Goal: Transaction & Acquisition: Purchase product/service

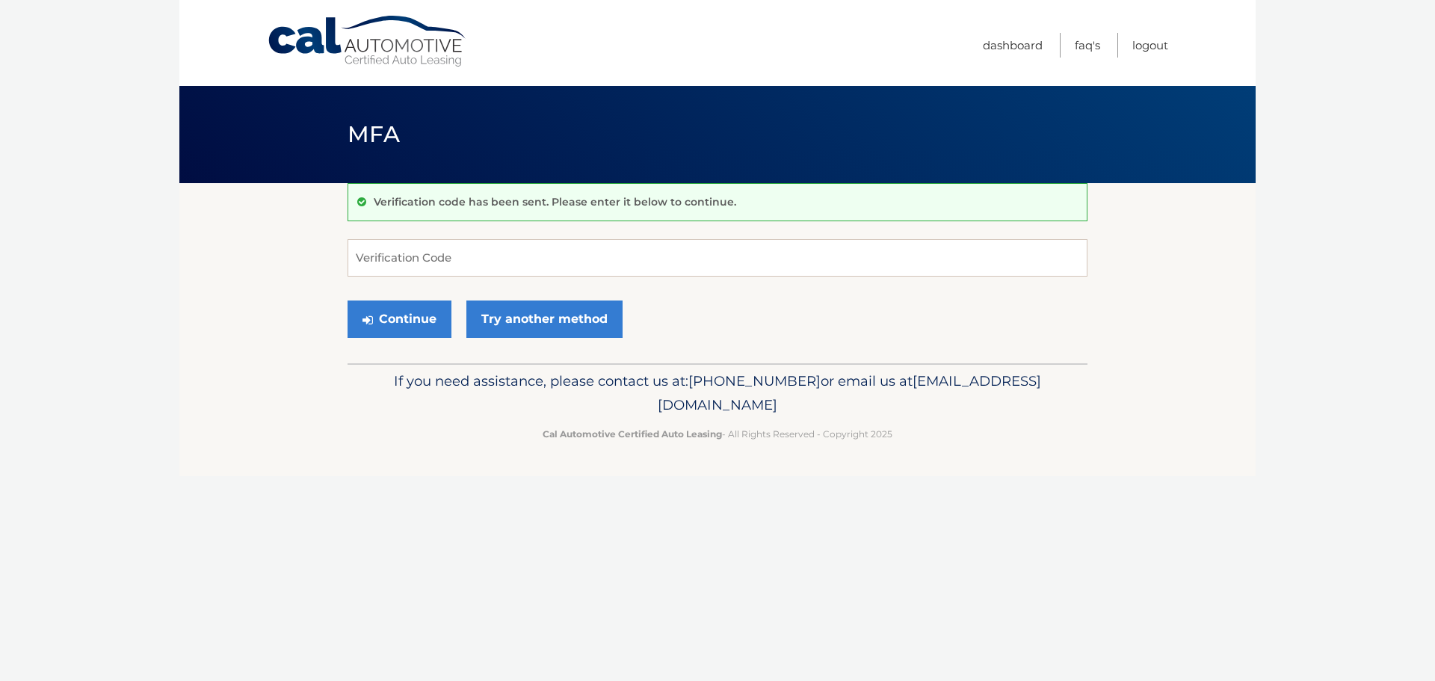
click at [457, 248] on input "Verification Code" at bounding box center [718, 257] width 740 height 37
type input "855939"
click at [413, 324] on button "Continue" at bounding box center [400, 318] width 104 height 37
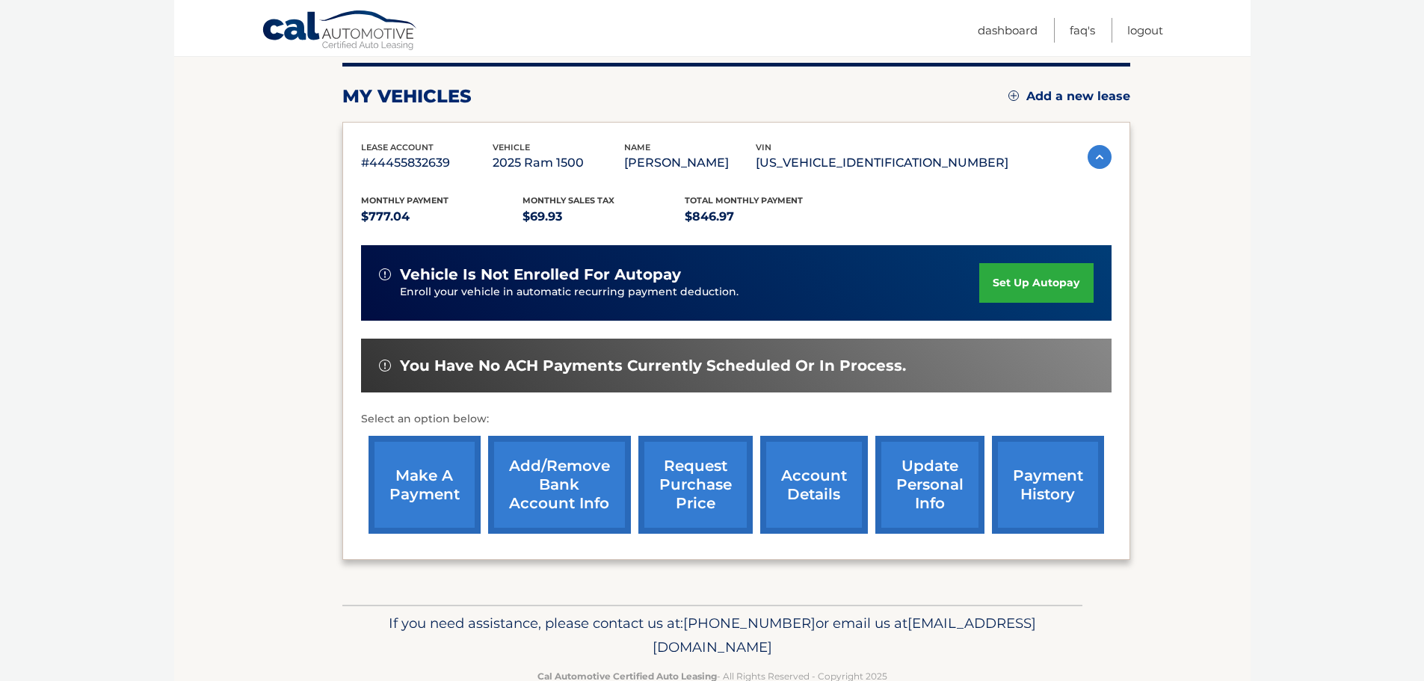
scroll to position [225, 0]
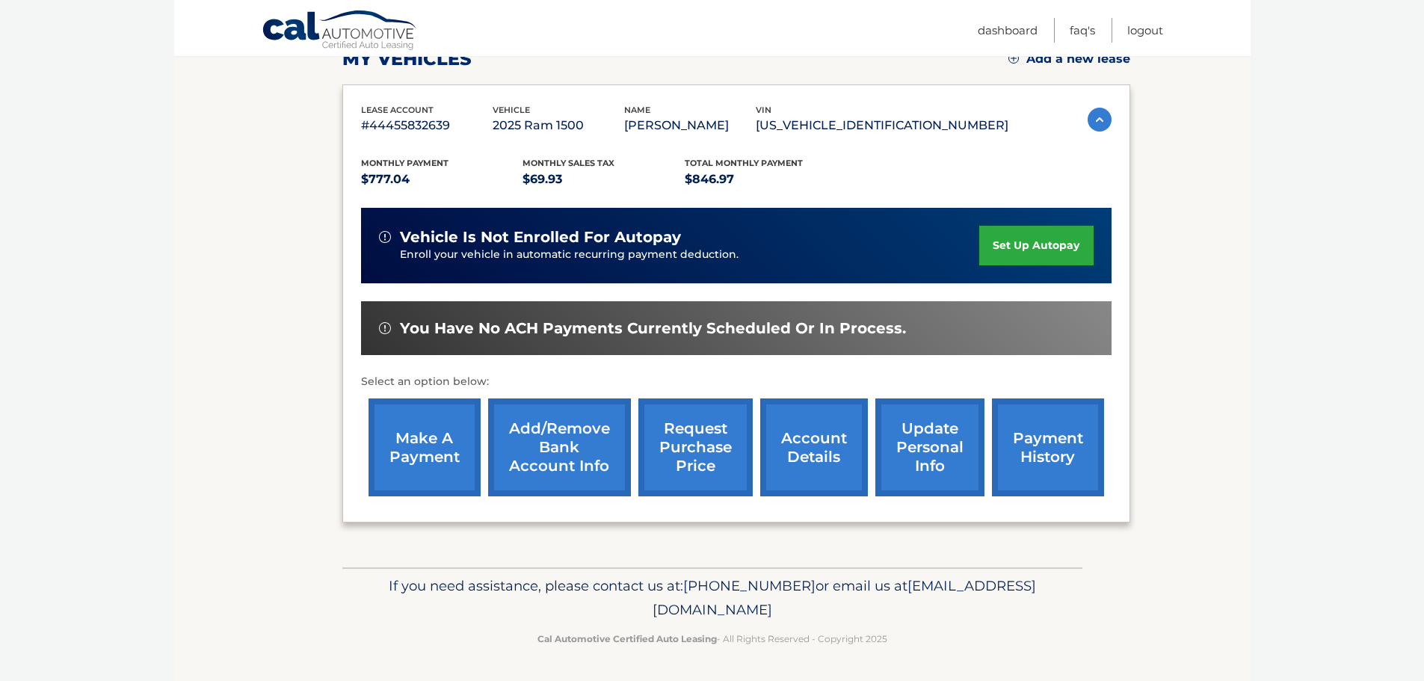
click at [431, 449] on link "make a payment" at bounding box center [424, 447] width 112 height 98
click at [562, 445] on link "Add/Remove bank account info" at bounding box center [559, 447] width 143 height 98
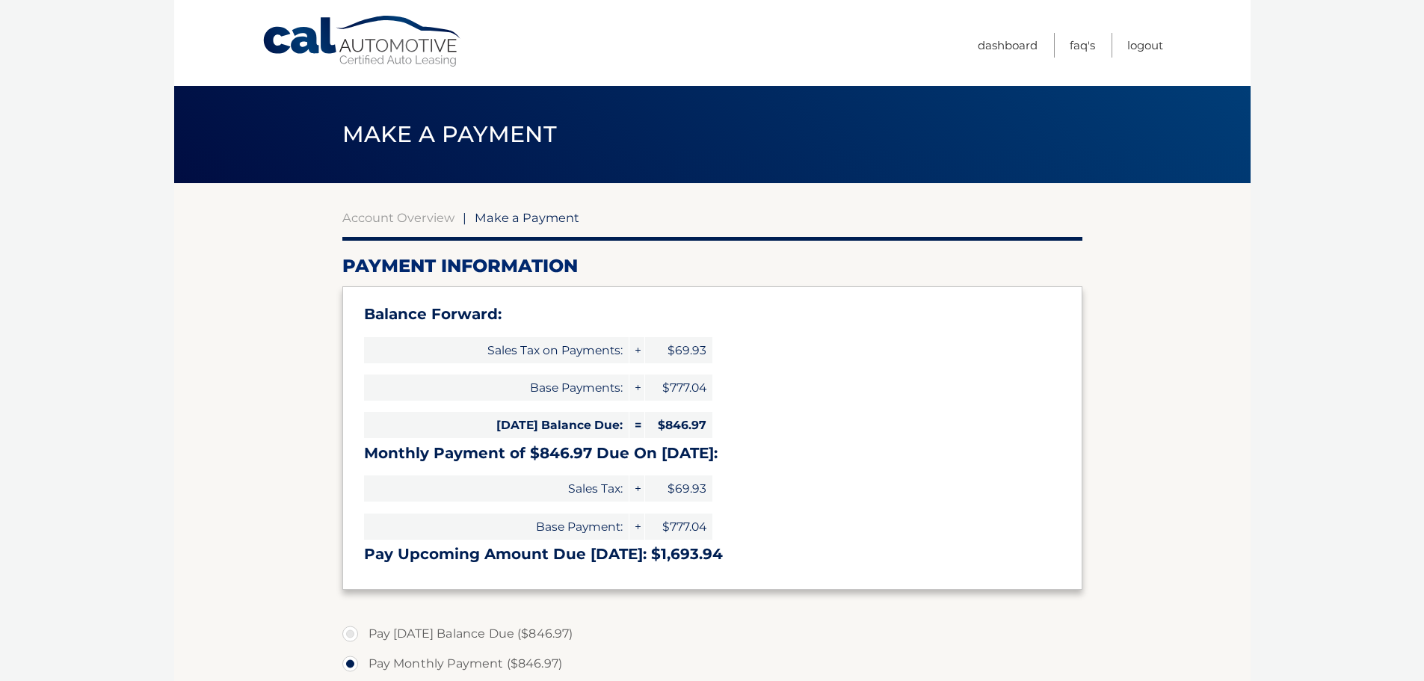
select select "M2Y5ZjU2ODQtNTJhMy00NzNmLWJjZTEtODBjMmNmNzRjY2E0"
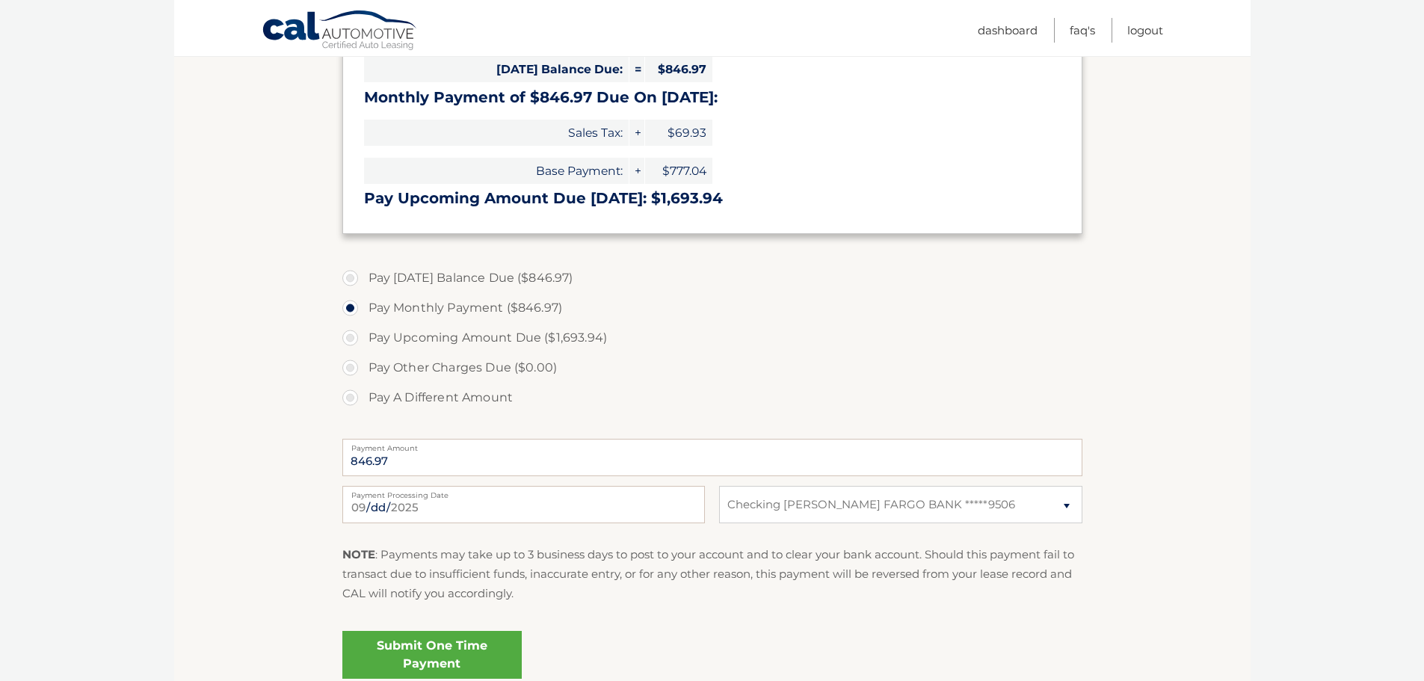
scroll to position [374, 0]
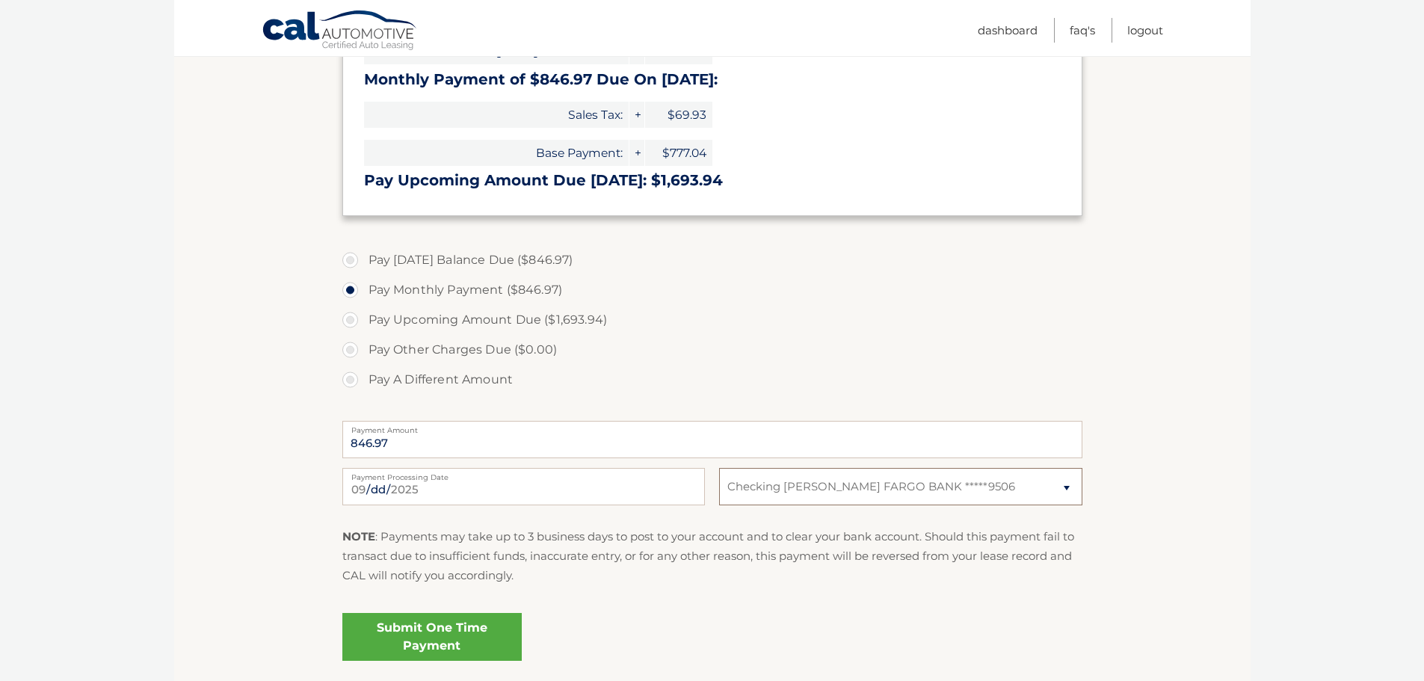
click at [1066, 487] on select "Select Bank Account Checking WELLS FARGO BANK *****9506" at bounding box center [900, 486] width 362 height 37
click at [1063, 487] on select "Select Bank Account Checking WELLS FARGO BANK *****9506" at bounding box center [900, 486] width 362 height 37
click at [1065, 487] on select "Select Bank Account Checking WELLS FARGO BANK *****9506" at bounding box center [900, 486] width 362 height 37
select select
click at [719, 468] on select "Select Bank Account Checking WELLS FARGO BANK *****9506" at bounding box center [900, 486] width 362 height 37
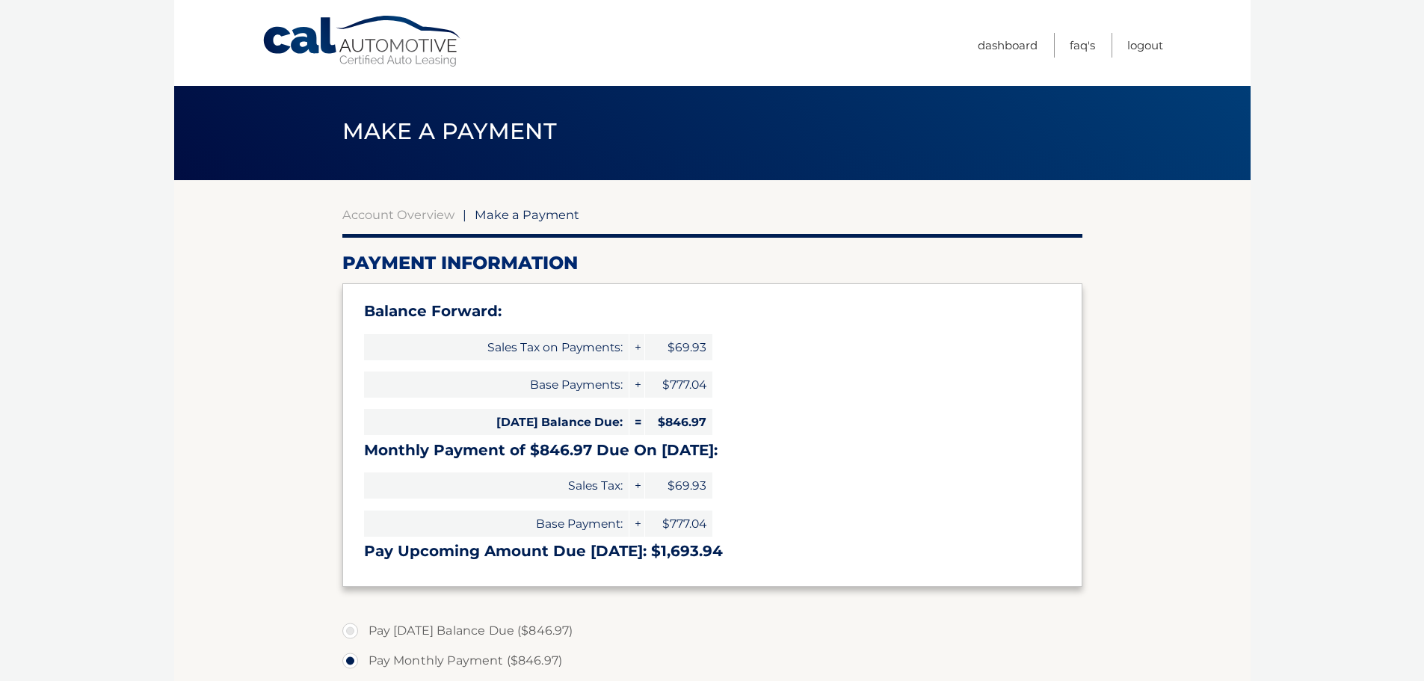
scroll to position [0, 0]
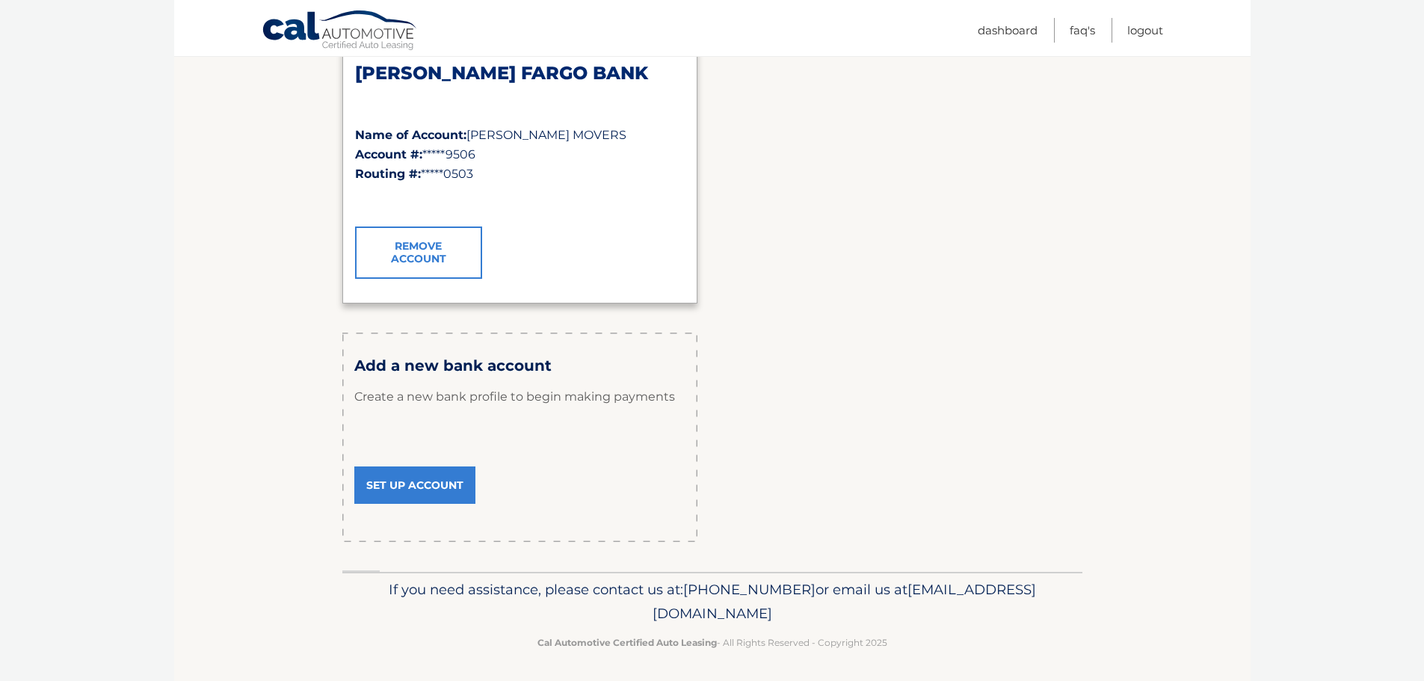
scroll to position [268, 0]
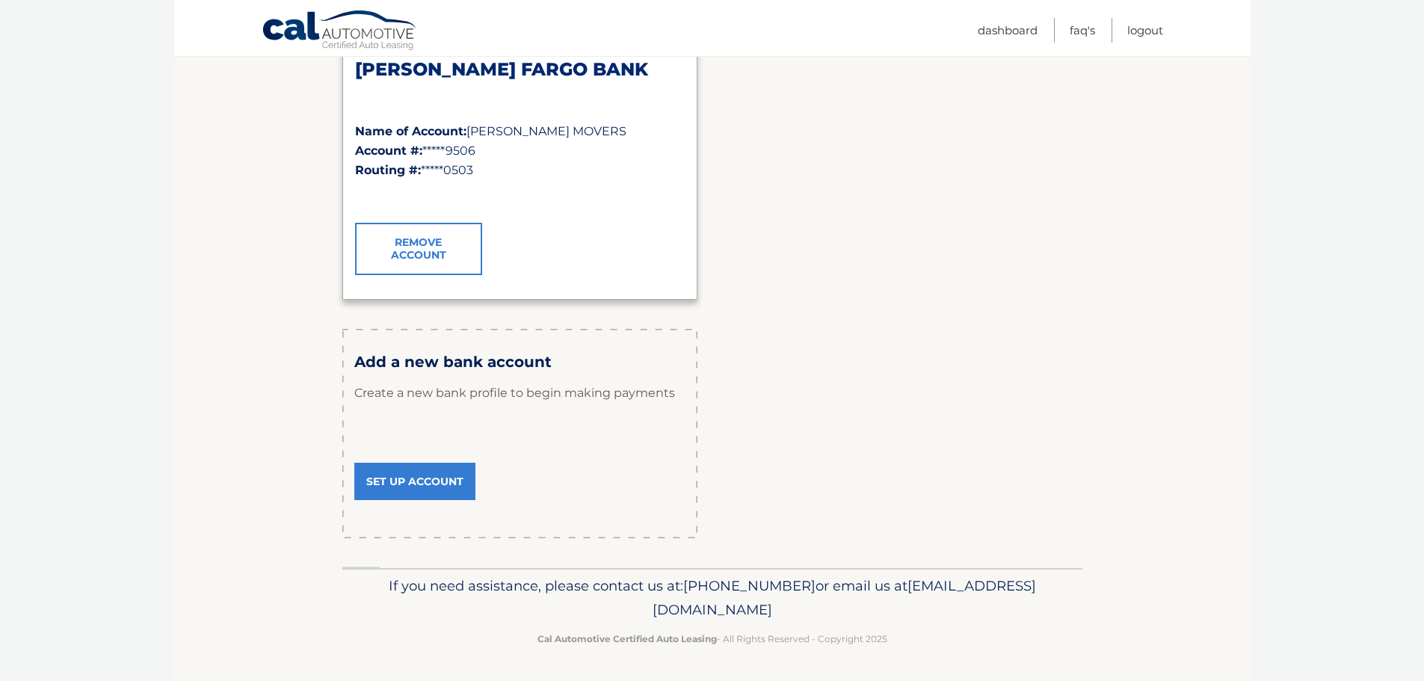
click at [416, 477] on link "Set Up Account" at bounding box center [414, 481] width 121 height 37
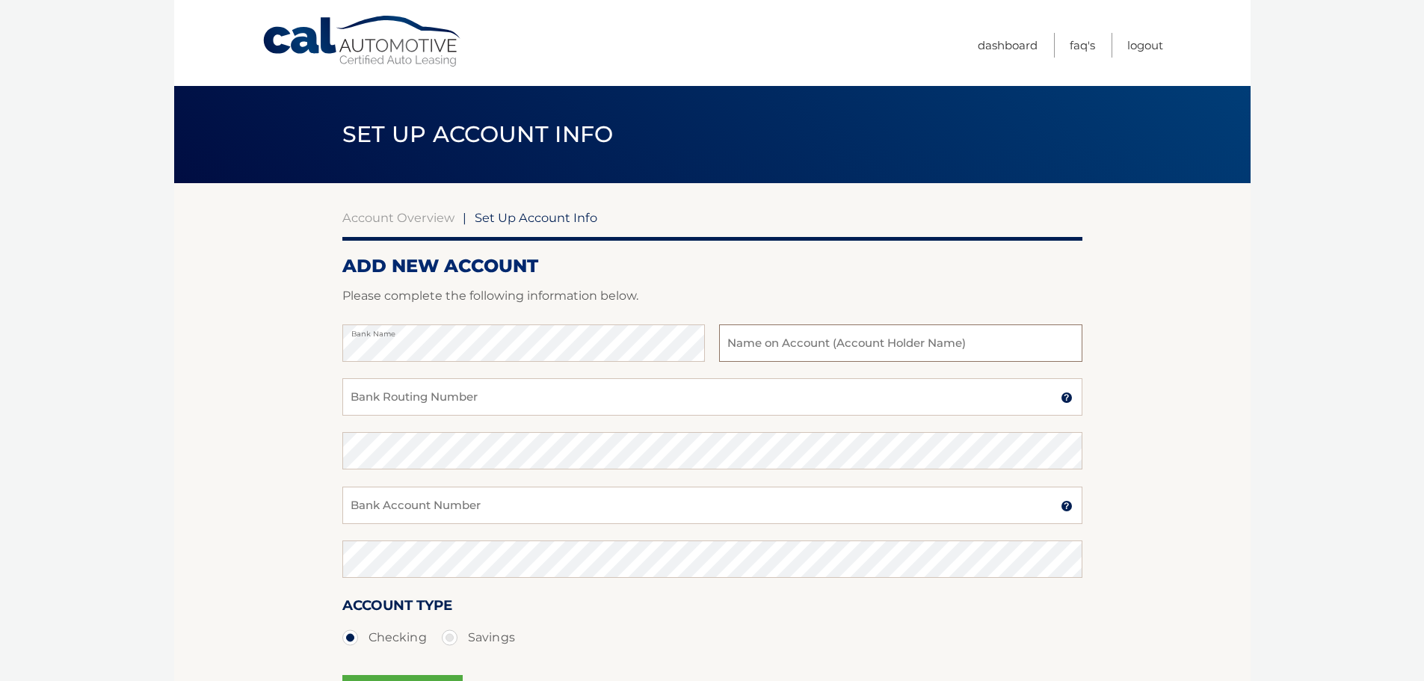
click at [819, 346] on input "text" at bounding box center [900, 342] width 362 height 37
type input "[PERSON_NAME]"
click at [448, 410] on input "Bank Routing Number" at bounding box center [712, 396] width 740 height 37
type input "031000503"
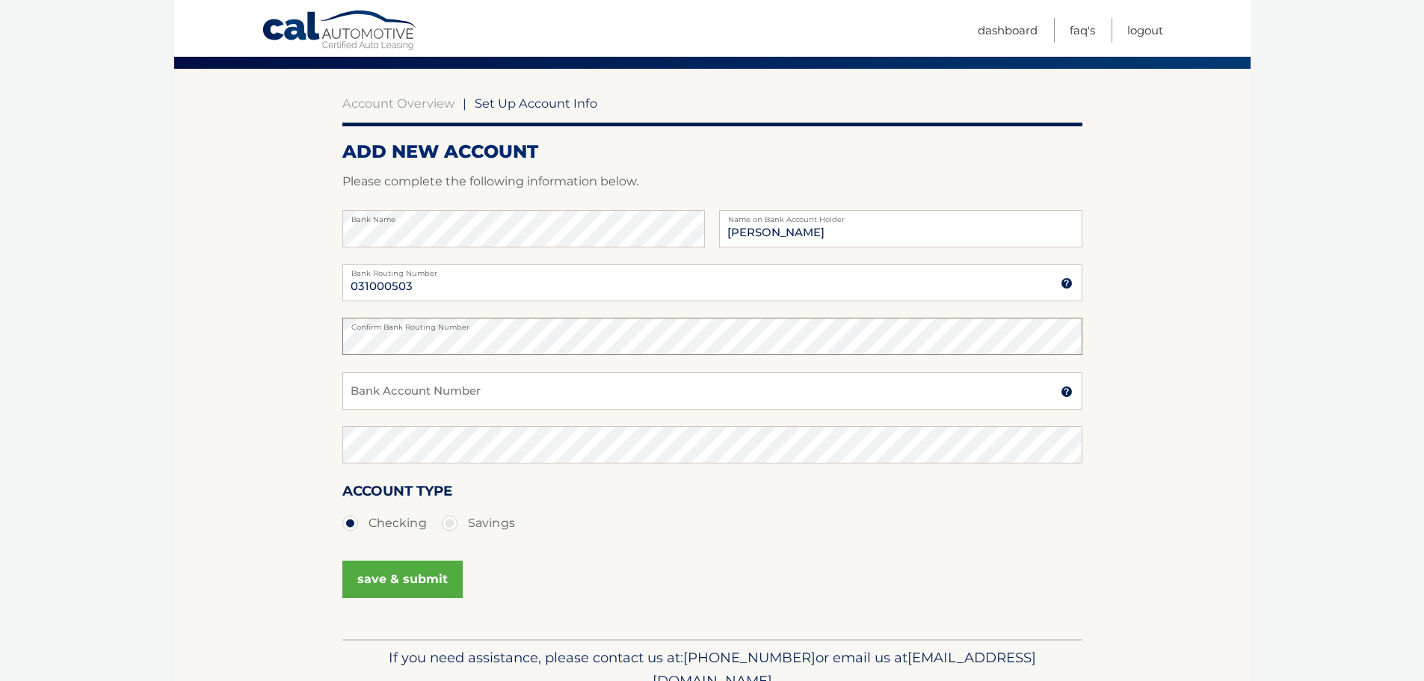
scroll to position [149, 0]
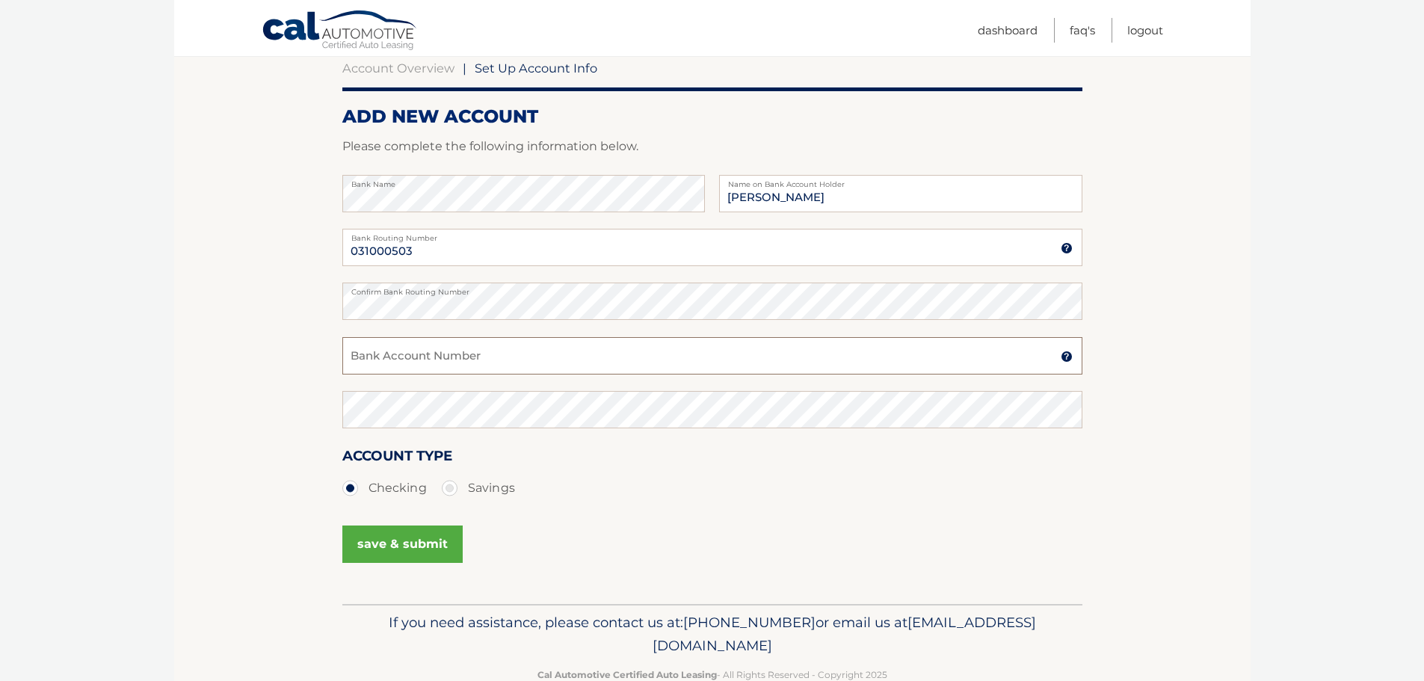
click at [446, 368] on input "Bank Account Number" at bounding box center [712, 355] width 740 height 37
type input "1019193927"
click at [413, 543] on button "save & submit" at bounding box center [402, 543] width 120 height 37
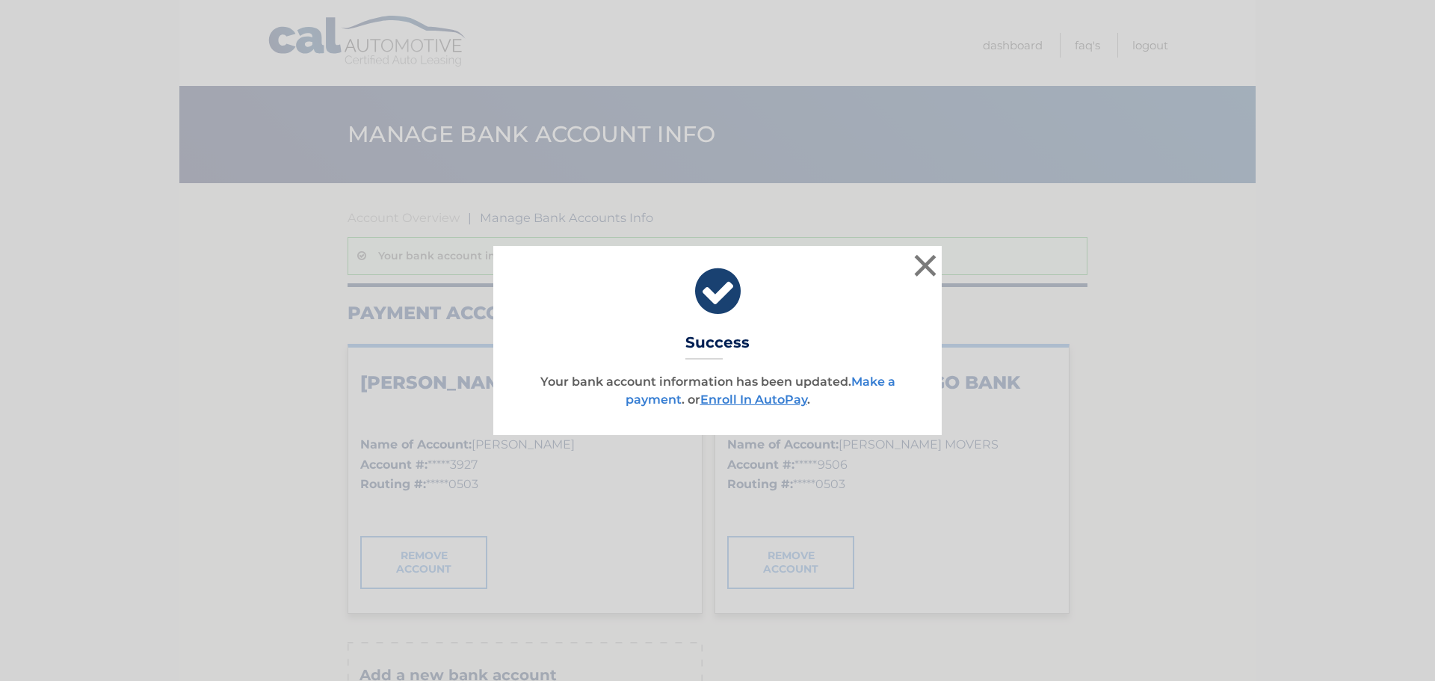
click at [643, 393] on link "Make a payment" at bounding box center [761, 390] width 270 height 32
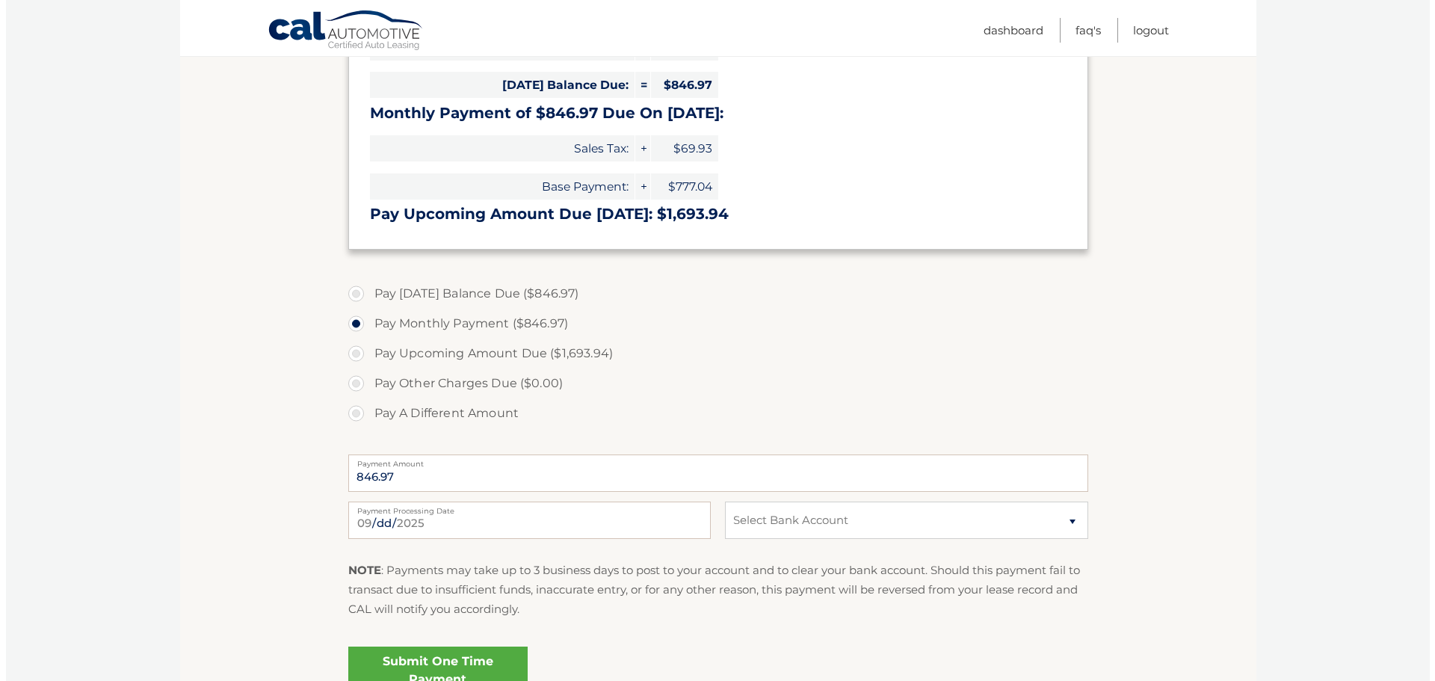
scroll to position [448, 0]
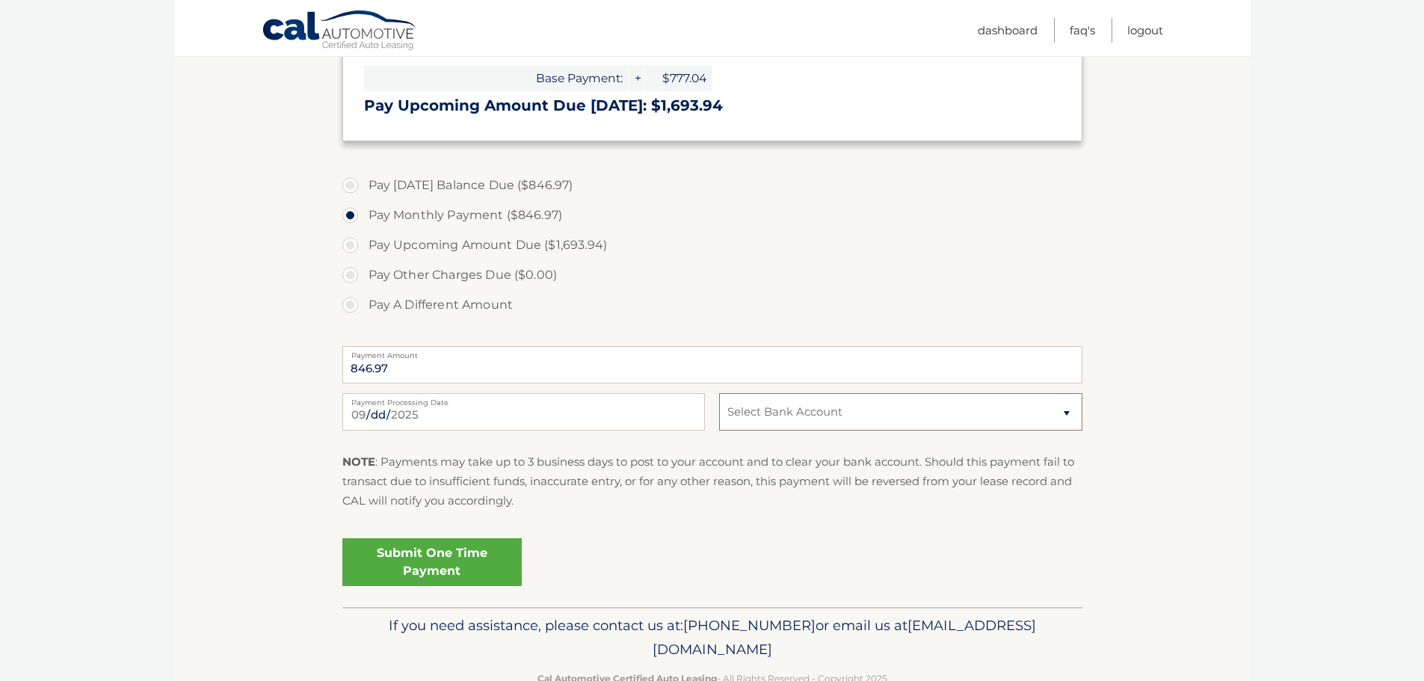
click at [795, 407] on select "Select Bank Account Checking [PERSON_NAME] FARGO BANK *****3927 Checking [PERSO…" at bounding box center [900, 411] width 362 height 37
select select "NzMxMjZlZjQtYjdhZC00OTFlLThkMGYtODg0YTc1YTEyYmZj"
click at [719, 393] on select "Select Bank Account Checking [PERSON_NAME] FARGO BANK *****3927 Checking [PERSO…" at bounding box center [900, 411] width 362 height 37
click at [446, 565] on link "Submit One Time Payment" at bounding box center [431, 562] width 179 height 48
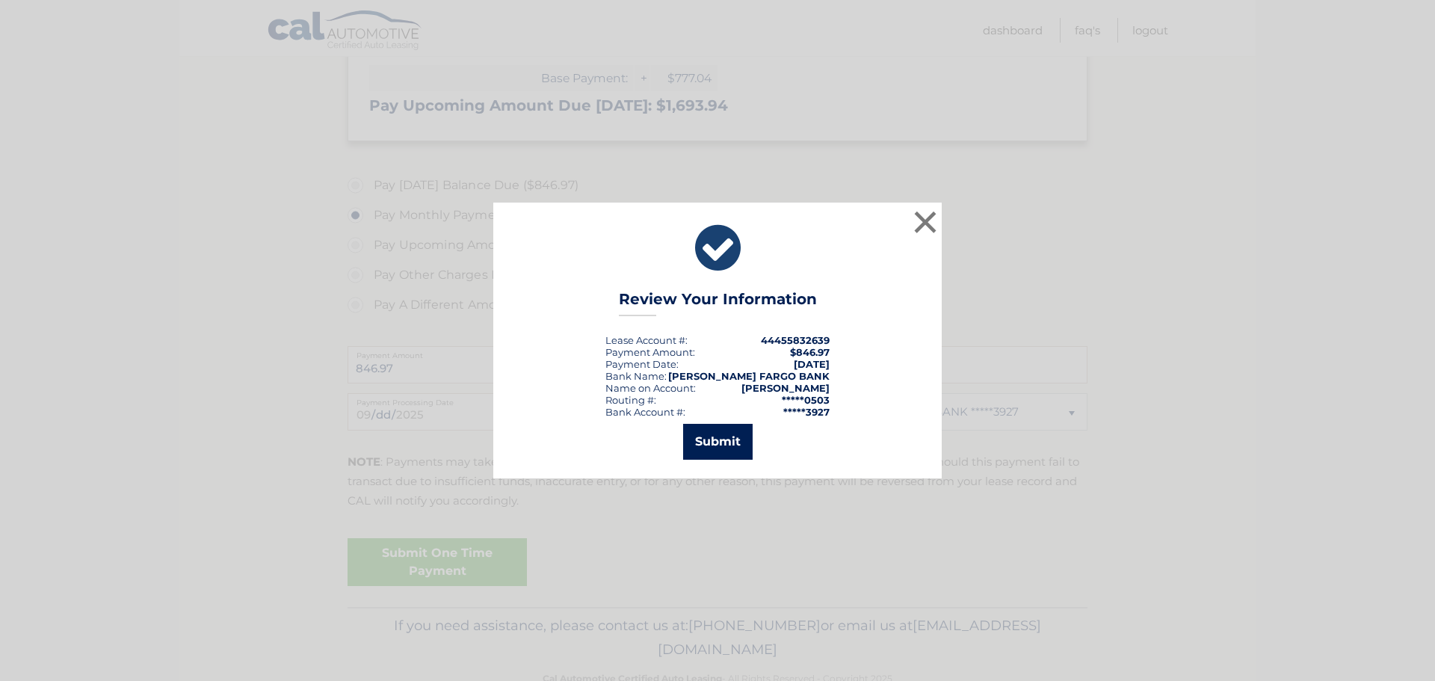
click at [727, 440] on button "Submit" at bounding box center [718, 442] width 70 height 36
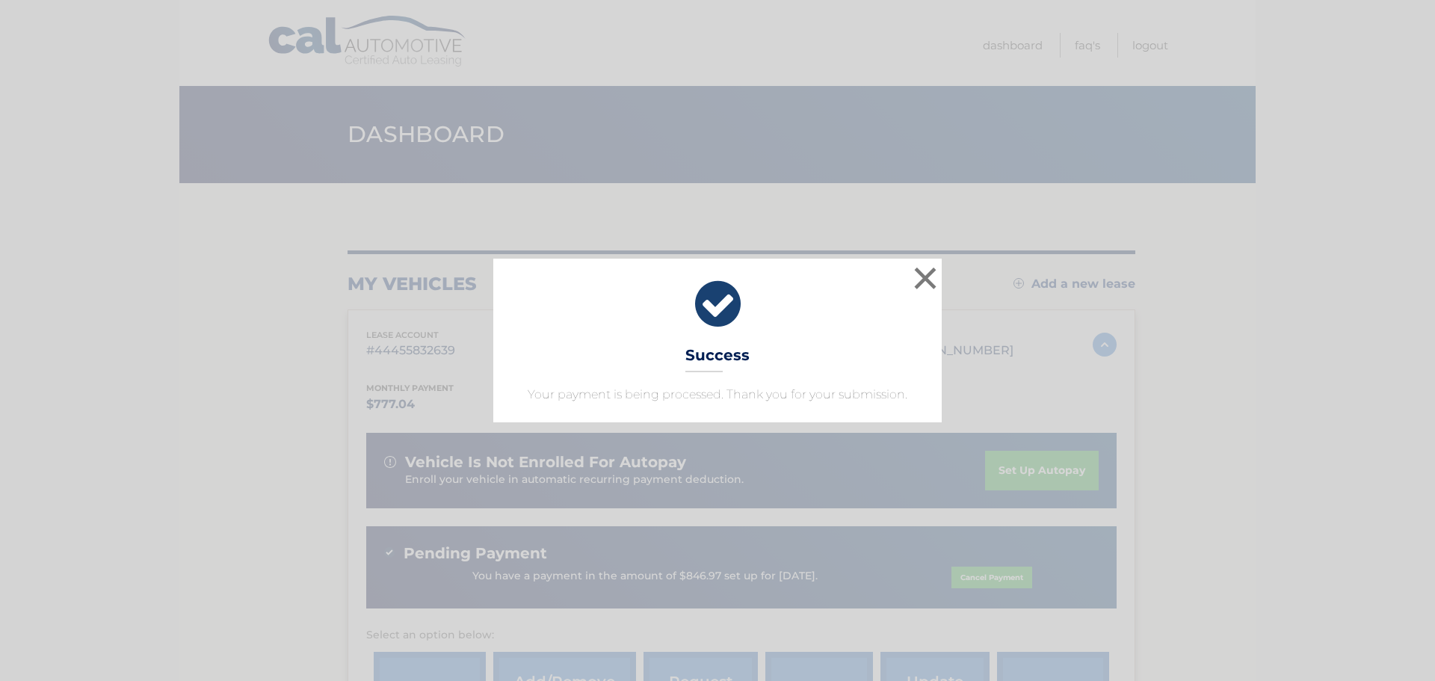
click at [710, 300] on icon at bounding box center [717, 304] width 411 height 54
click at [924, 274] on button "×" at bounding box center [925, 278] width 30 height 30
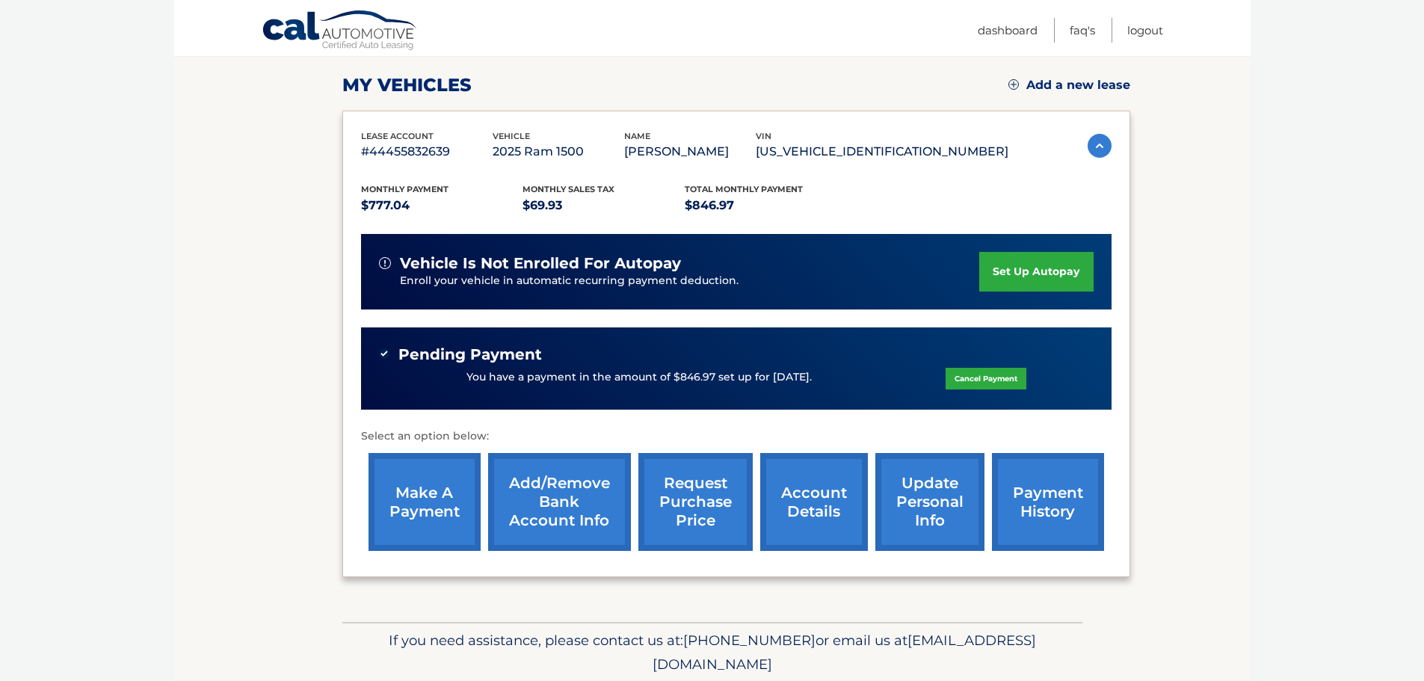
scroll to position [224, 0]
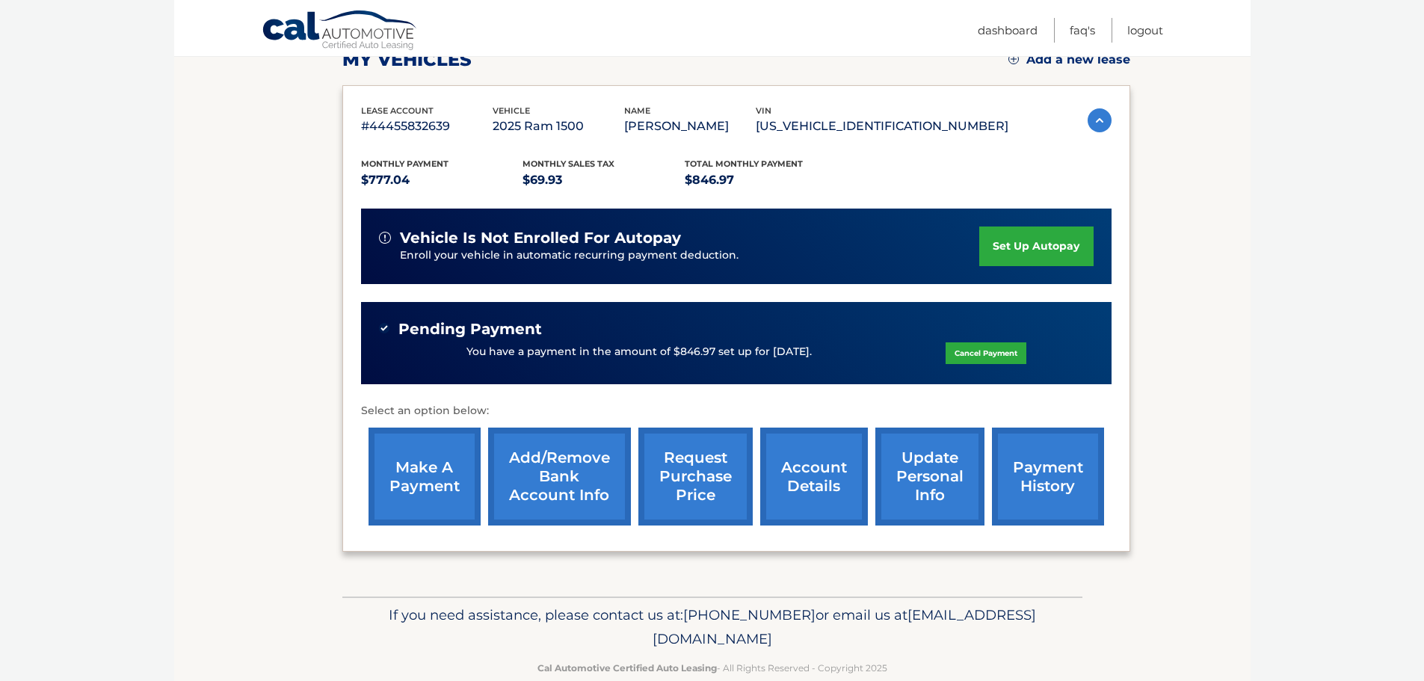
click at [1049, 466] on link "payment history" at bounding box center [1048, 476] width 112 height 98
